Goal: Information Seeking & Learning: Learn about a topic

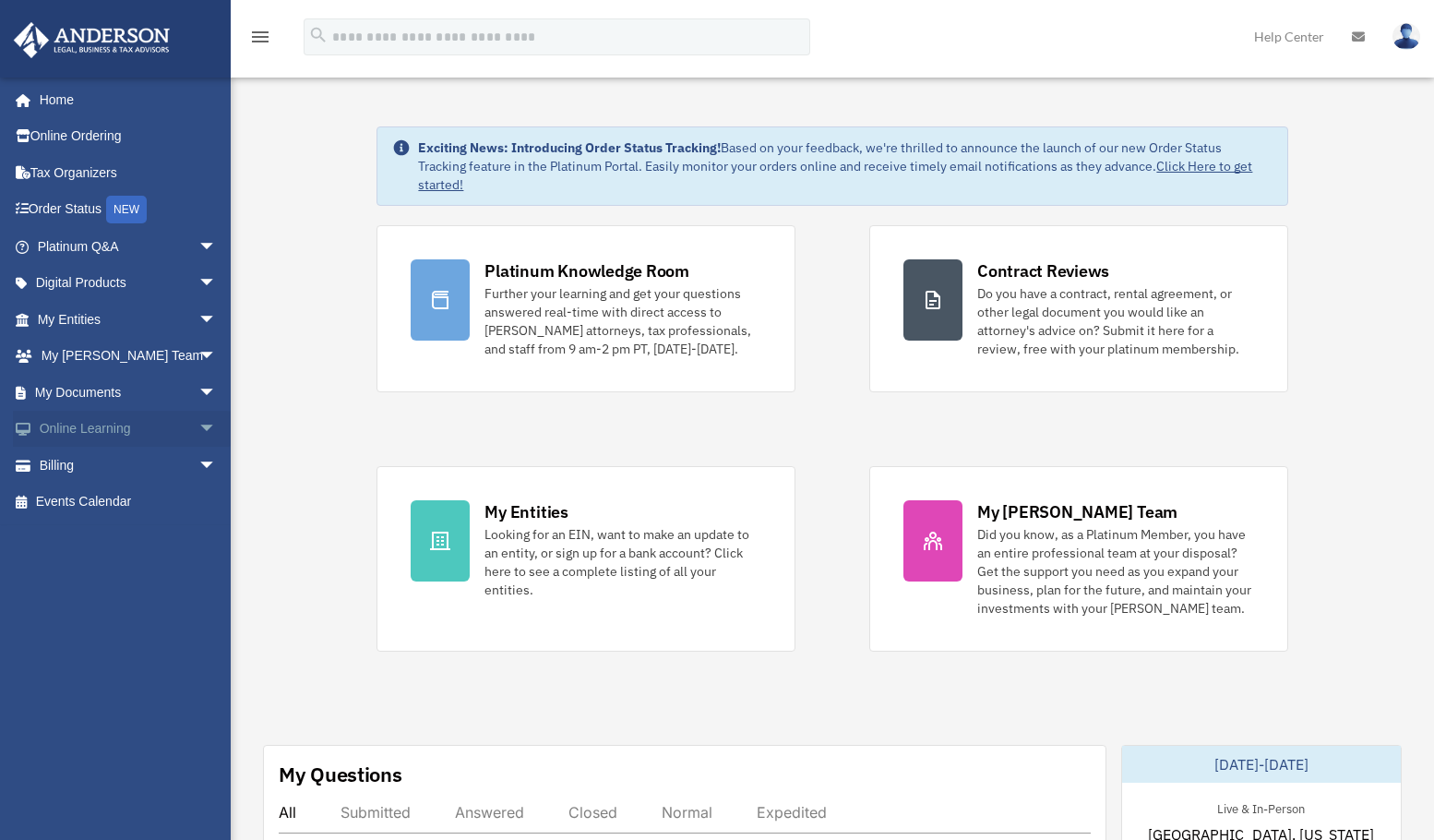
click at [199, 428] on span "arrow_drop_down" at bounding box center [217, 429] width 37 height 38
click at [135, 496] on link "Video Training" at bounding box center [136, 502] width 219 height 37
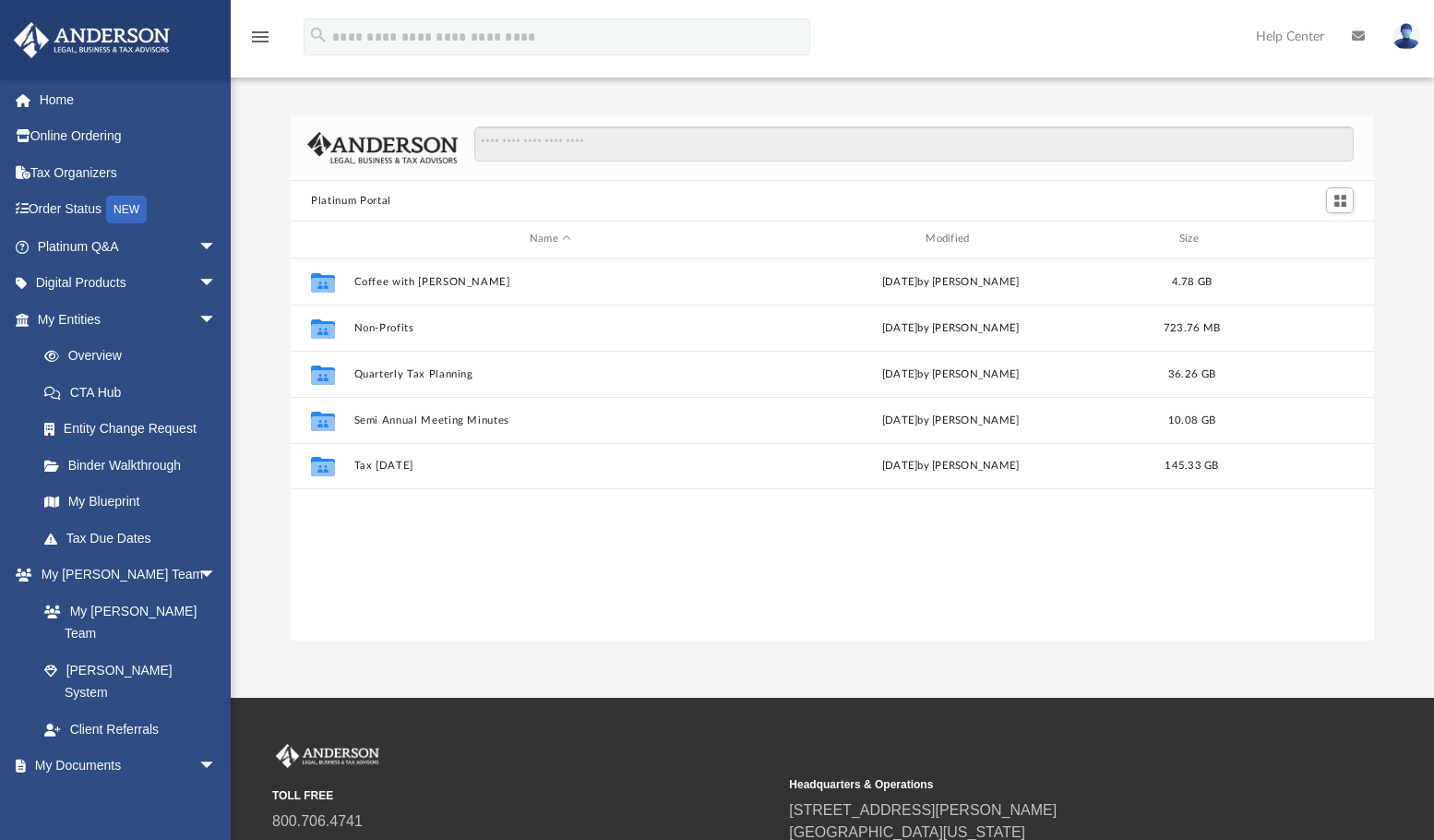
scroll to position [406, 1069]
click at [199, 317] on span "arrow_drop_down" at bounding box center [217, 320] width 37 height 38
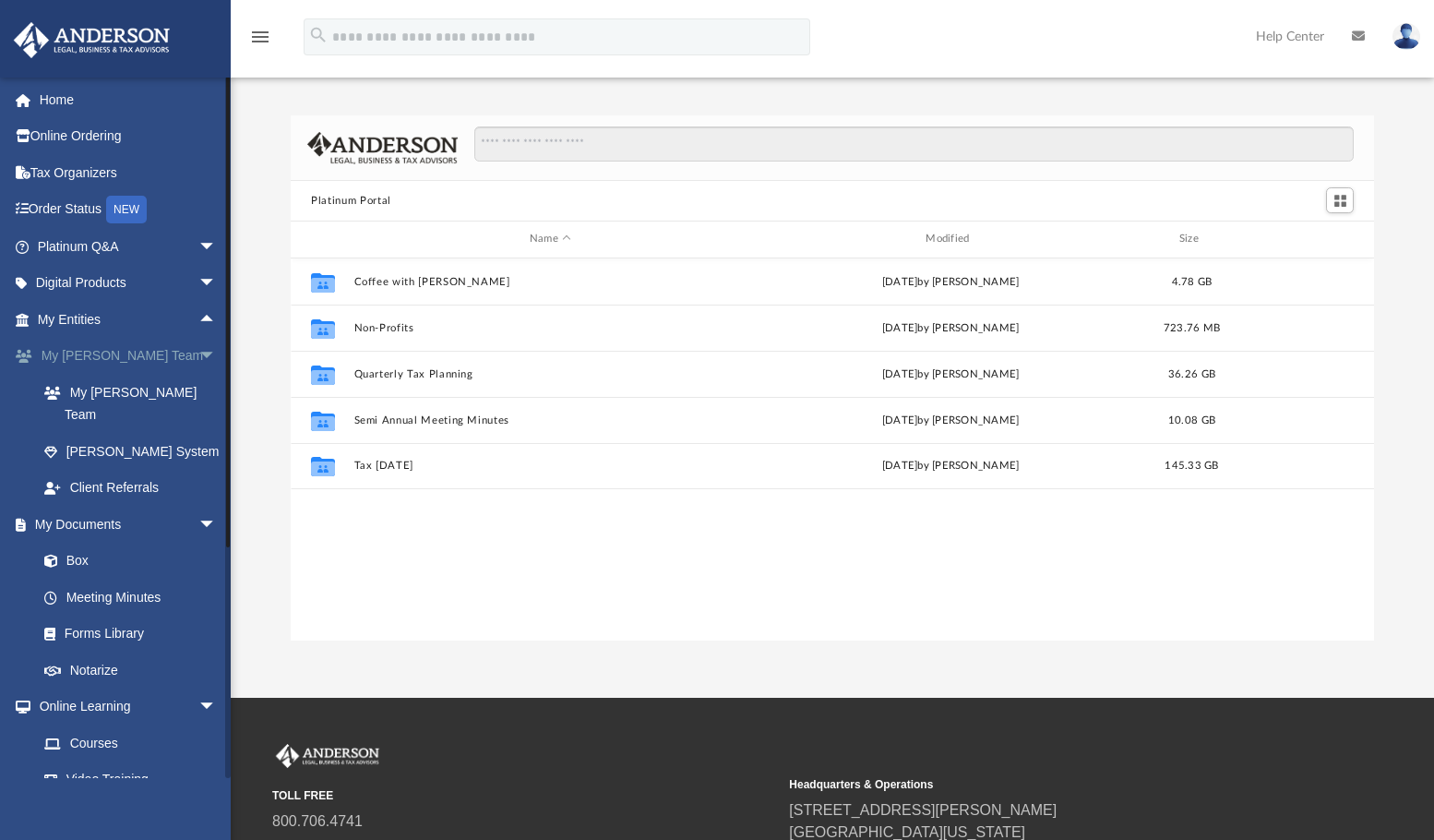
click at [199, 359] on span "arrow_drop_down" at bounding box center [217, 357] width 37 height 38
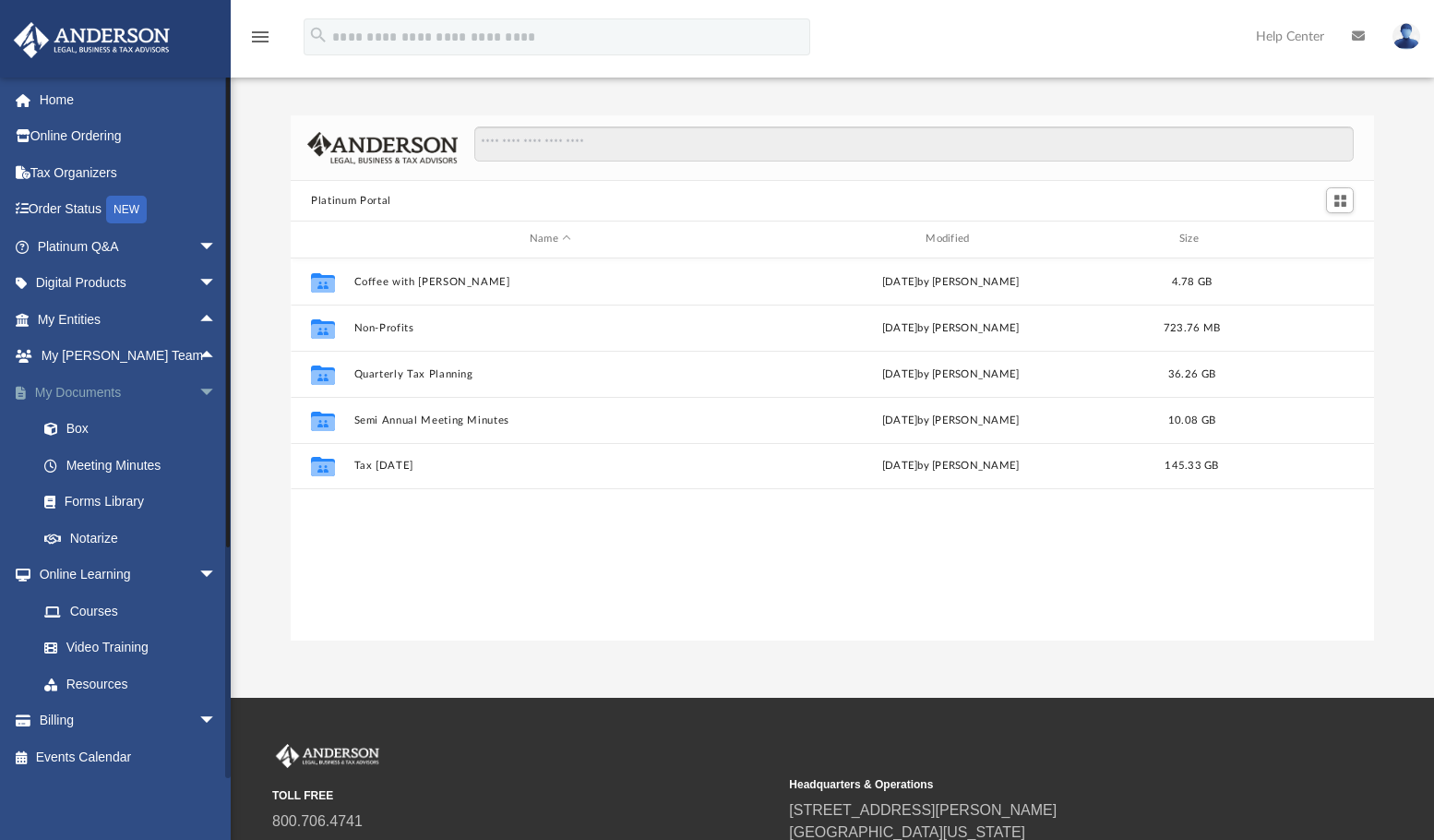
click at [199, 394] on span "arrow_drop_down" at bounding box center [217, 392] width 37 height 38
click at [199, 394] on span "arrow_drop_up" at bounding box center [217, 392] width 37 height 38
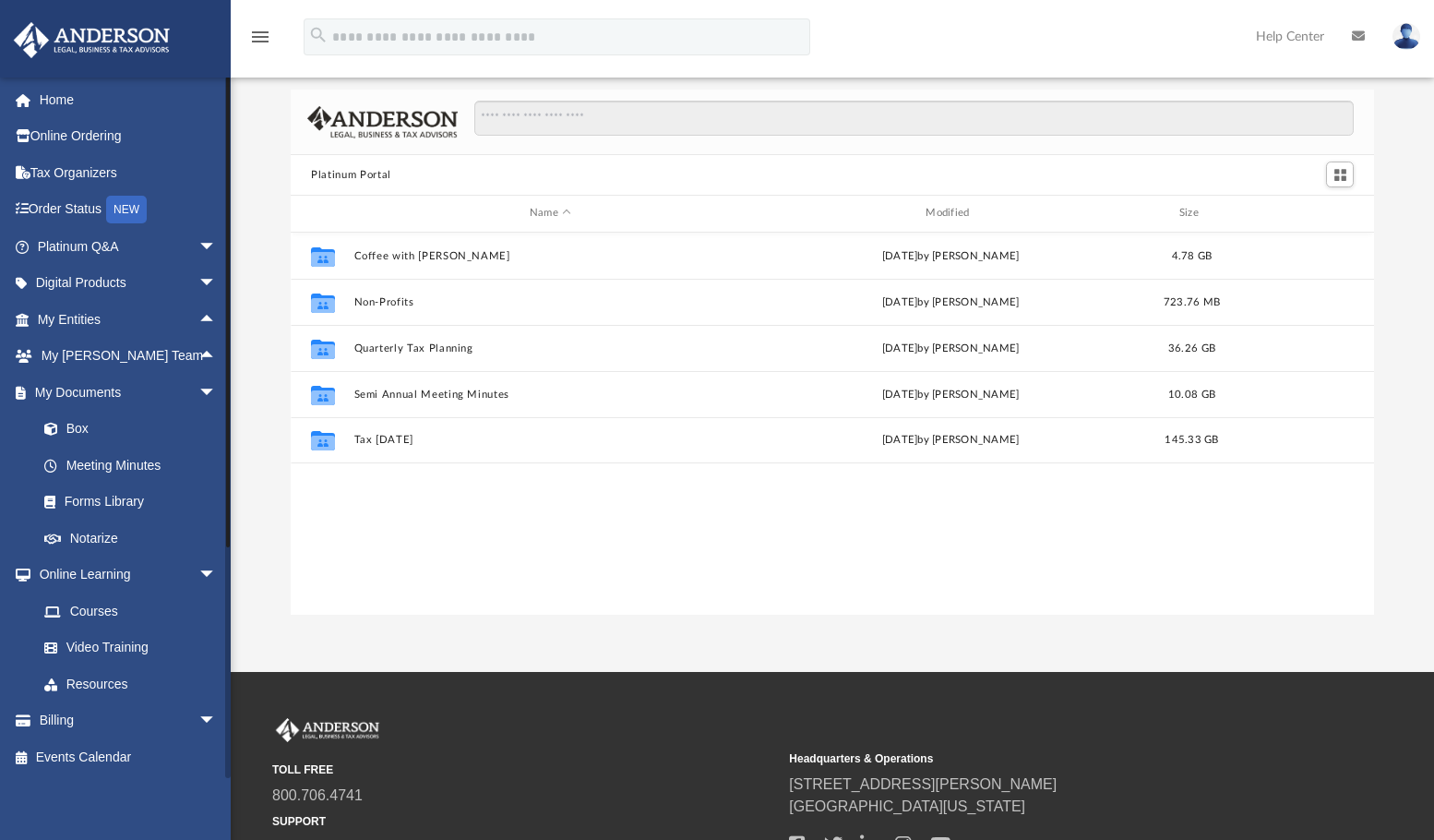
scroll to position [0, 0]
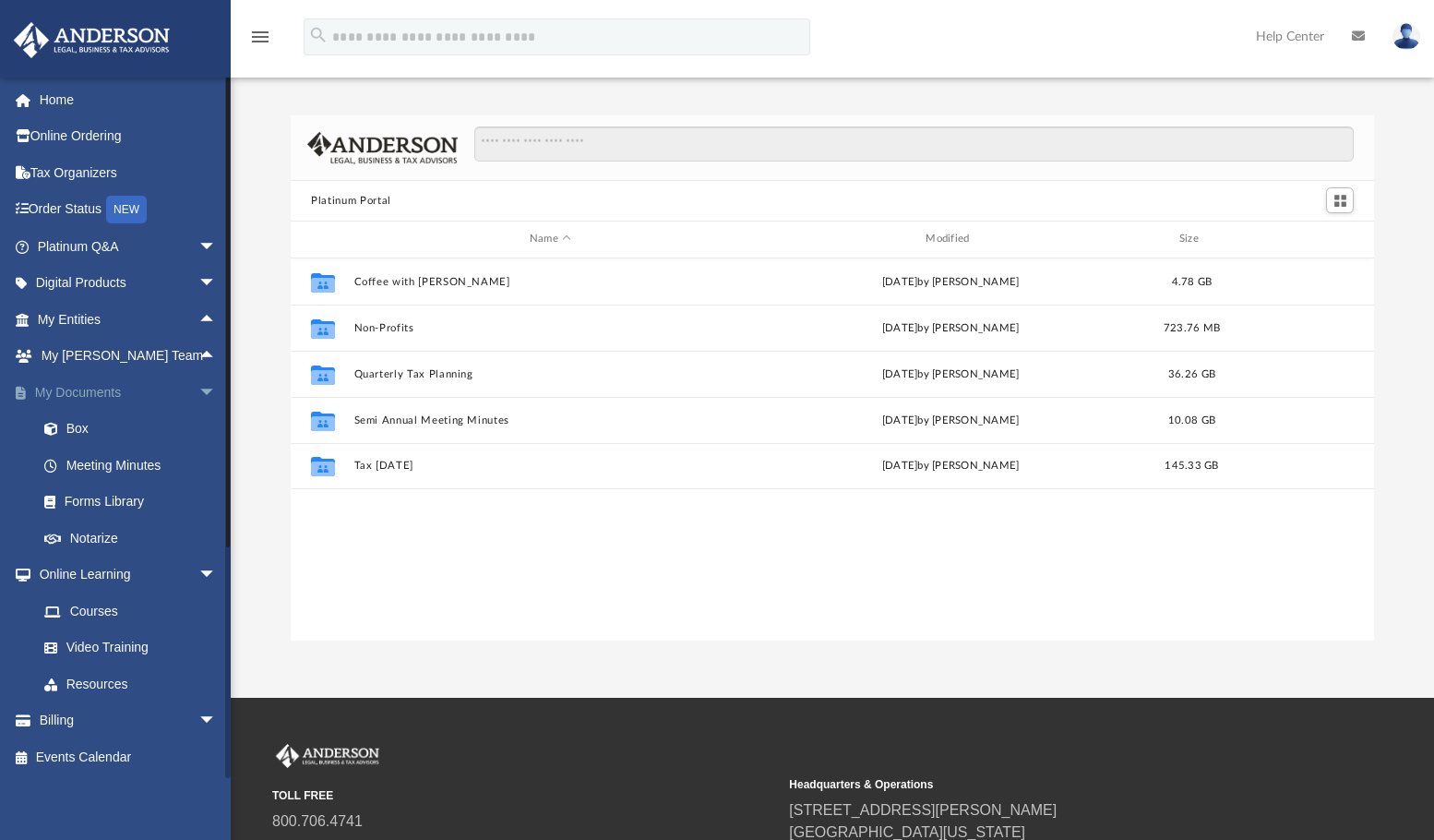
click at [199, 390] on span "arrow_drop_down" at bounding box center [217, 392] width 37 height 38
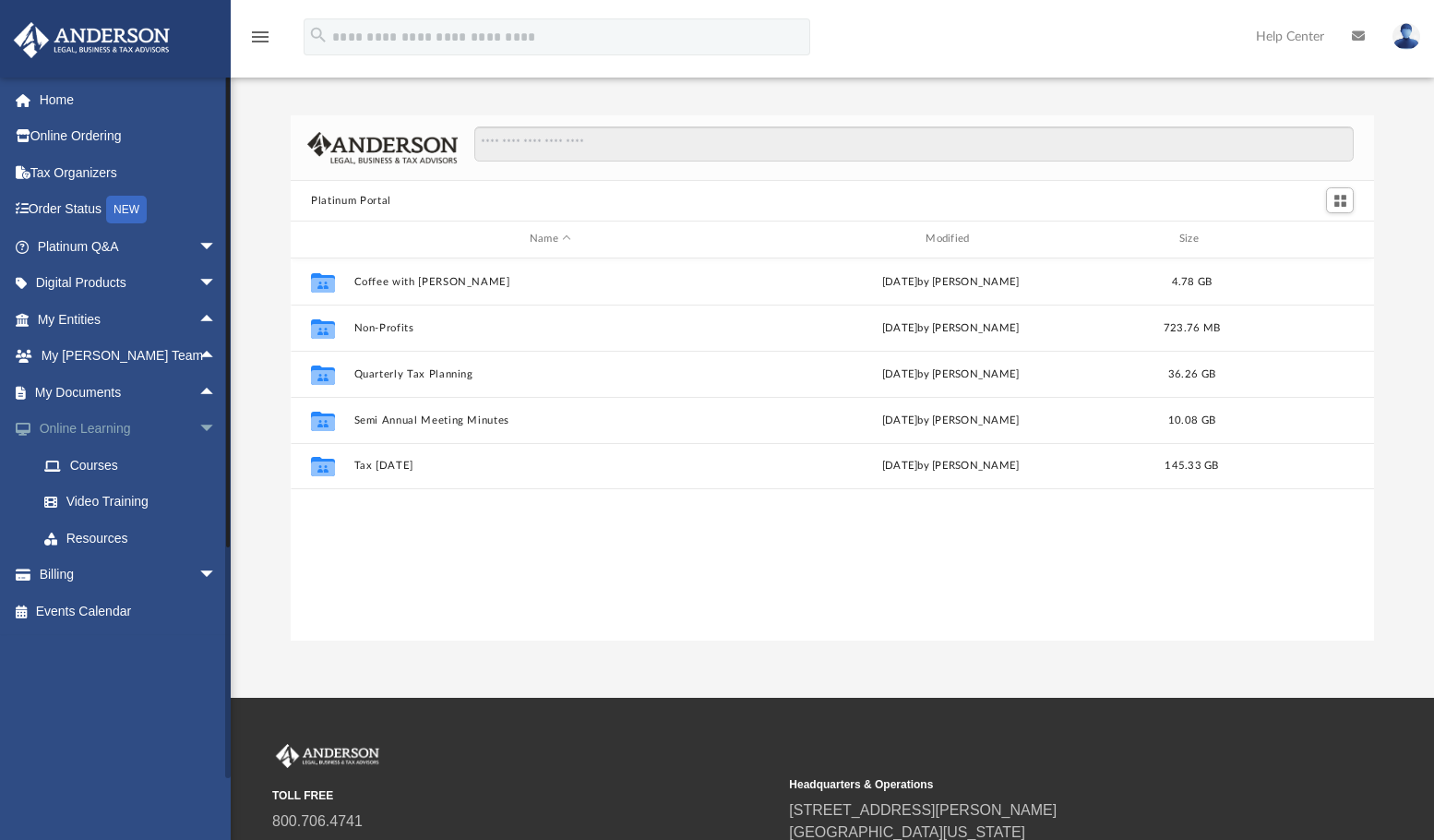
click at [199, 428] on span "arrow_drop_down" at bounding box center [217, 429] width 37 height 38
click at [199, 463] on span "arrow_drop_down" at bounding box center [217, 465] width 37 height 38
click at [199, 463] on span "arrow_drop_up" at bounding box center [217, 465] width 37 height 38
click at [199, 245] on span "arrow_drop_down" at bounding box center [217, 246] width 37 height 38
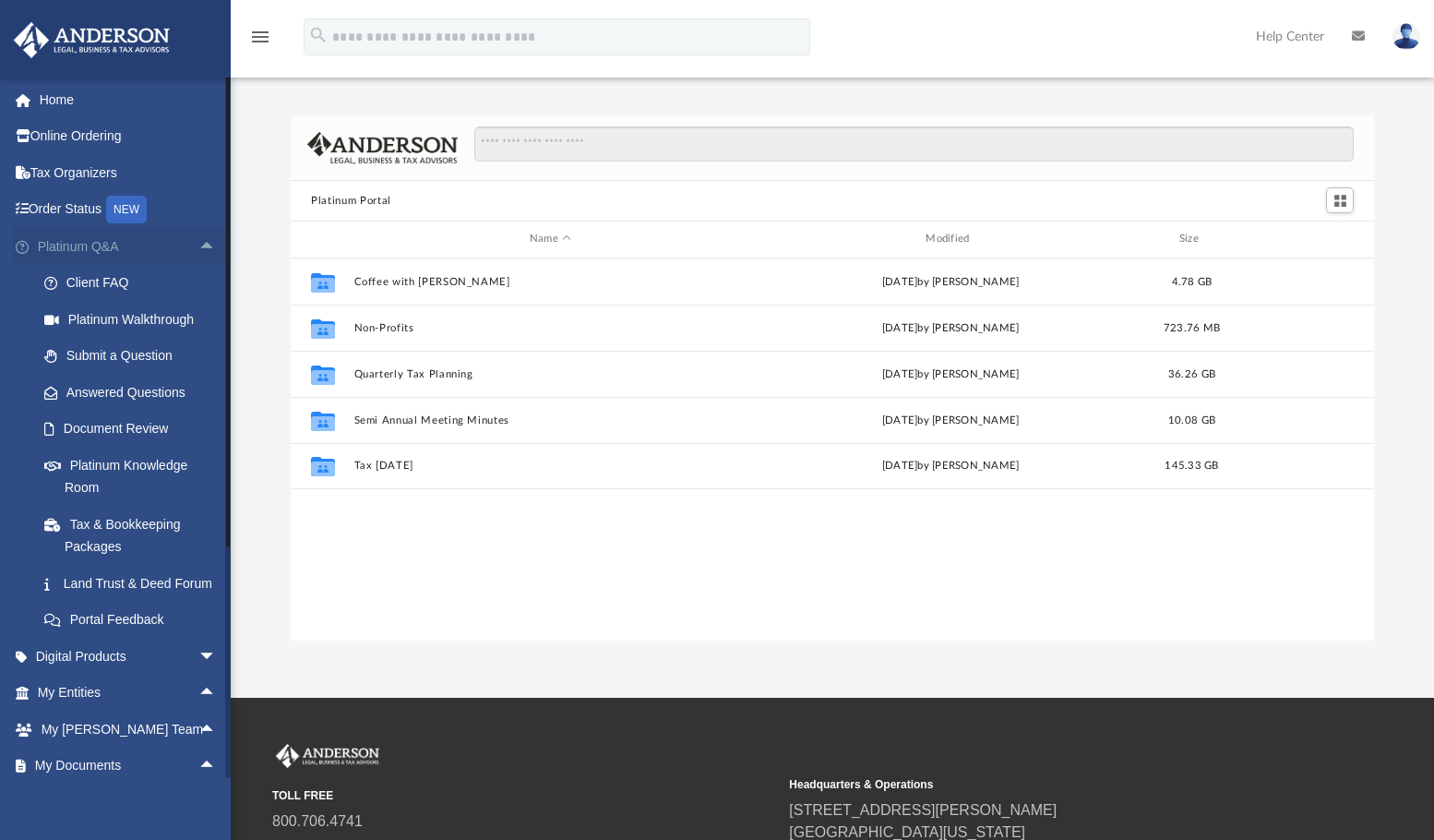
click at [199, 245] on span "arrow_drop_up" at bounding box center [217, 246] width 37 height 38
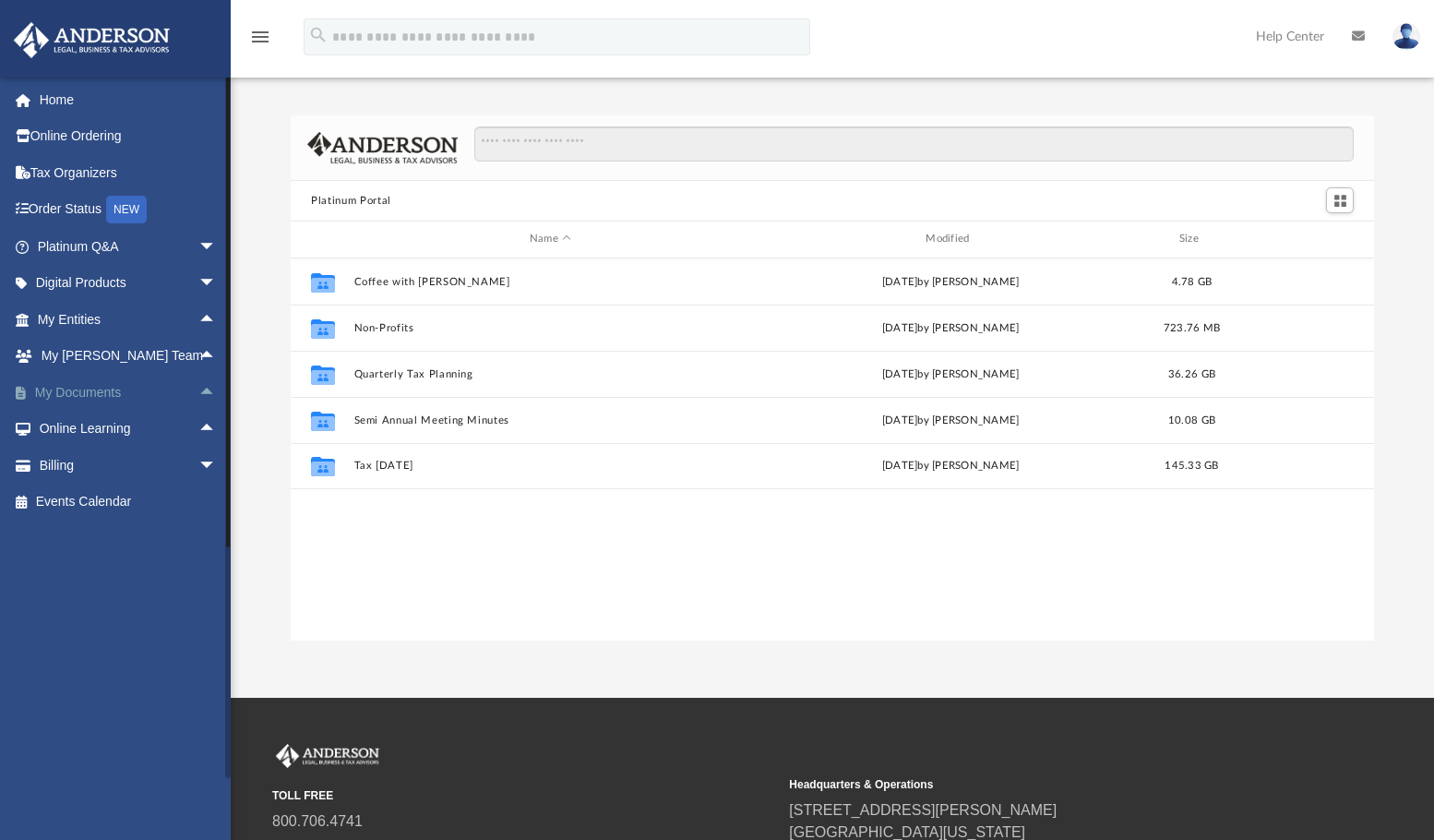
click at [199, 391] on span "arrow_drop_up" at bounding box center [217, 392] width 37 height 38
